Goal: Task Accomplishment & Management: Manage account settings

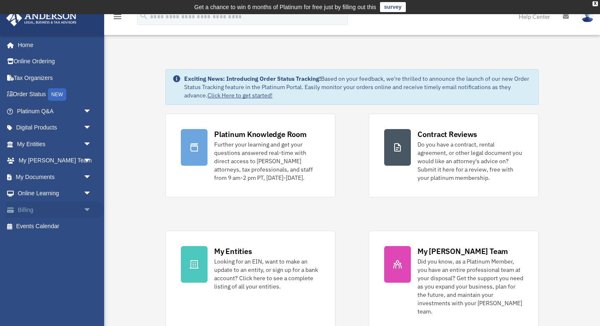
click at [34, 213] on link "Billing arrow_drop_down" at bounding box center [55, 210] width 98 height 17
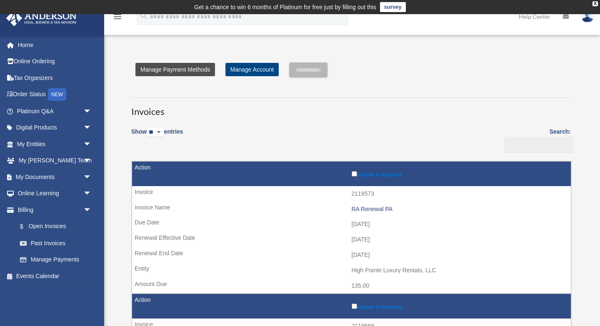
click at [187, 70] on link "Manage Payment Methods" at bounding box center [175, 69] width 80 height 13
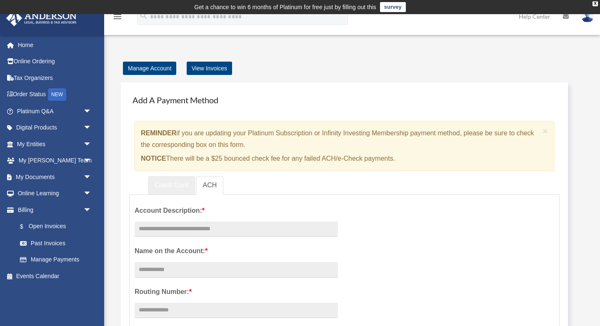
click at [177, 188] on link "Credit Card" at bounding box center [172, 185] width 48 height 19
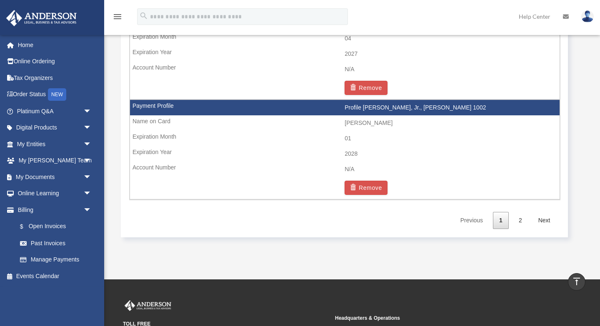
scroll to position [1422, 0]
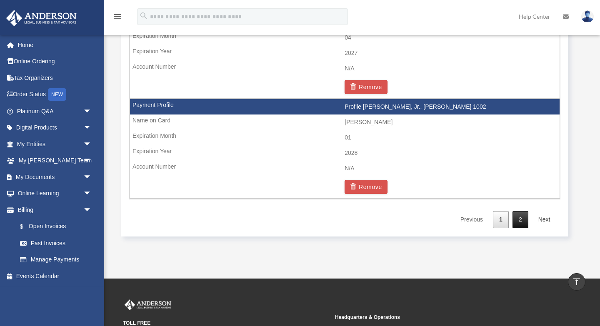
click at [523, 220] on link "2" at bounding box center [521, 219] width 16 height 17
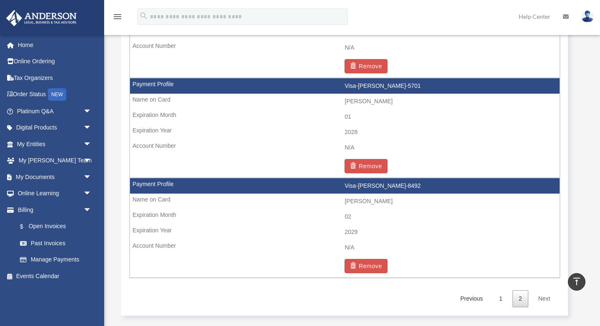
scroll to position [640, 0]
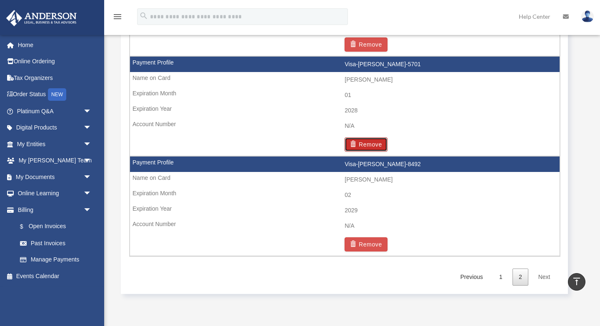
click at [384, 142] on button "Remove" at bounding box center [366, 145] width 43 height 14
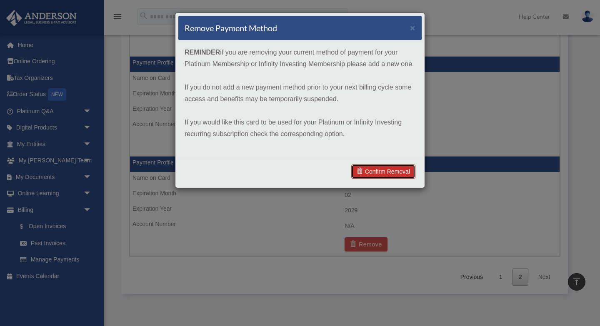
click at [382, 173] on link "Confirm Removal" at bounding box center [383, 172] width 64 height 14
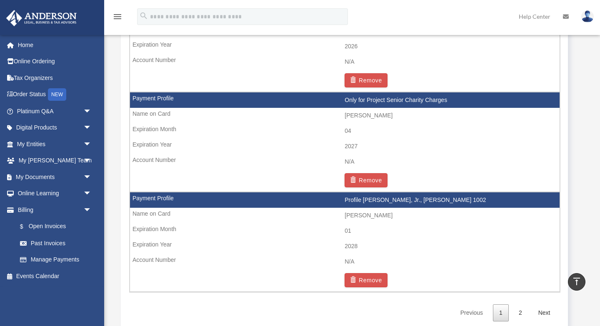
scroll to position [1564, 0]
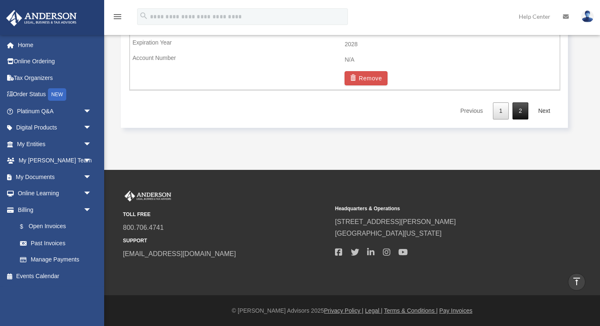
click at [518, 109] on link "2" at bounding box center [521, 111] width 16 height 17
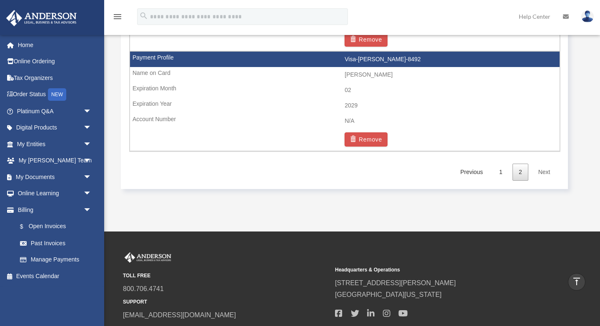
scroll to position [661, 0]
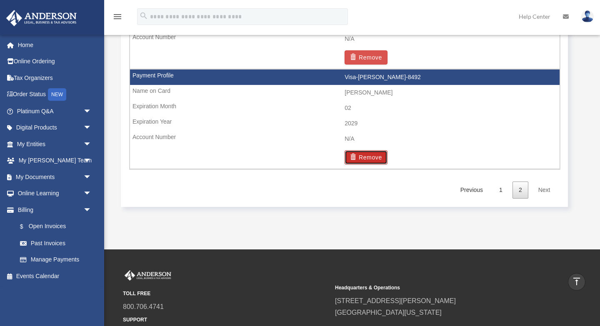
click at [375, 159] on button "Remove" at bounding box center [366, 157] width 43 height 14
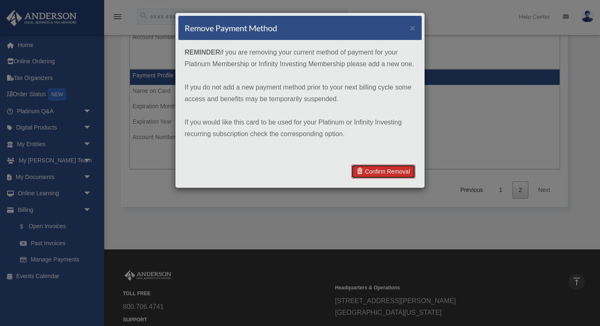
click at [387, 169] on link "Confirm Removal" at bounding box center [383, 172] width 64 height 14
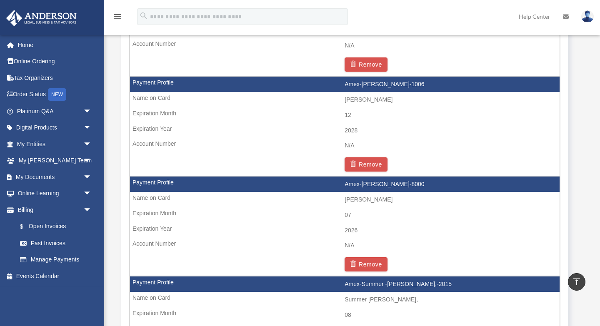
scroll to position [0, 0]
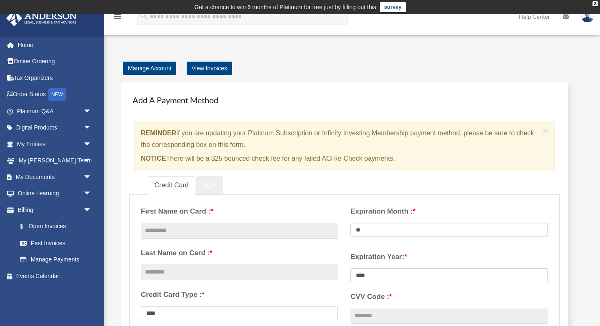
click at [208, 186] on link "ACH" at bounding box center [210, 185] width 28 height 19
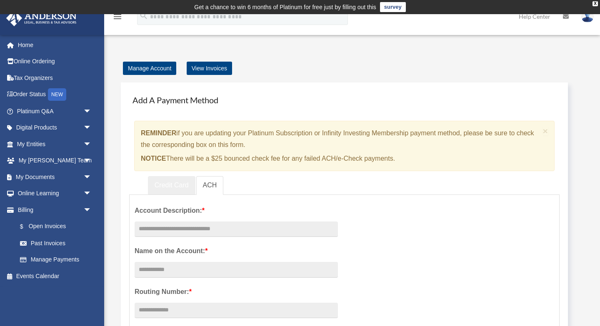
click at [169, 186] on link "Credit Card" at bounding box center [172, 185] width 48 height 19
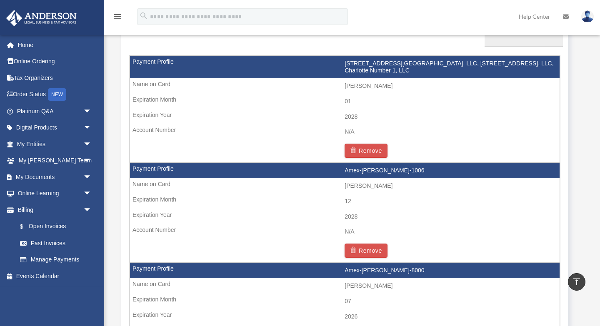
scroll to position [578, 0]
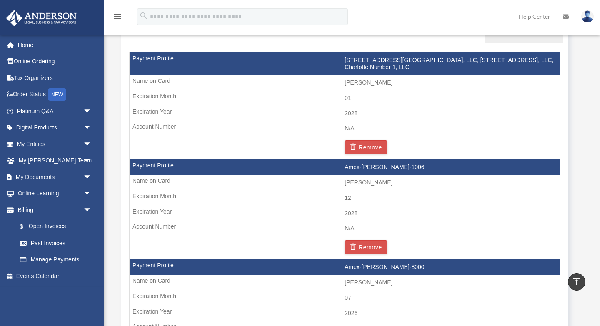
click at [363, 93] on td "01" at bounding box center [345, 98] width 430 height 16
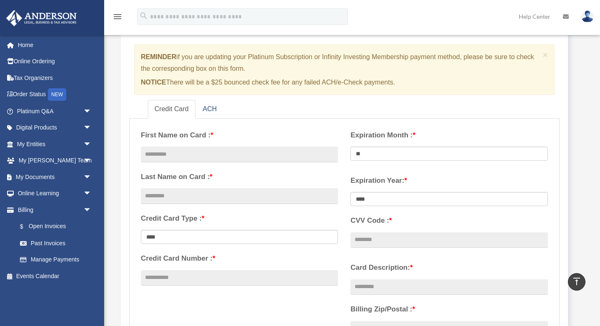
scroll to position [75, 0]
